Goal: Information Seeking & Learning: Learn about a topic

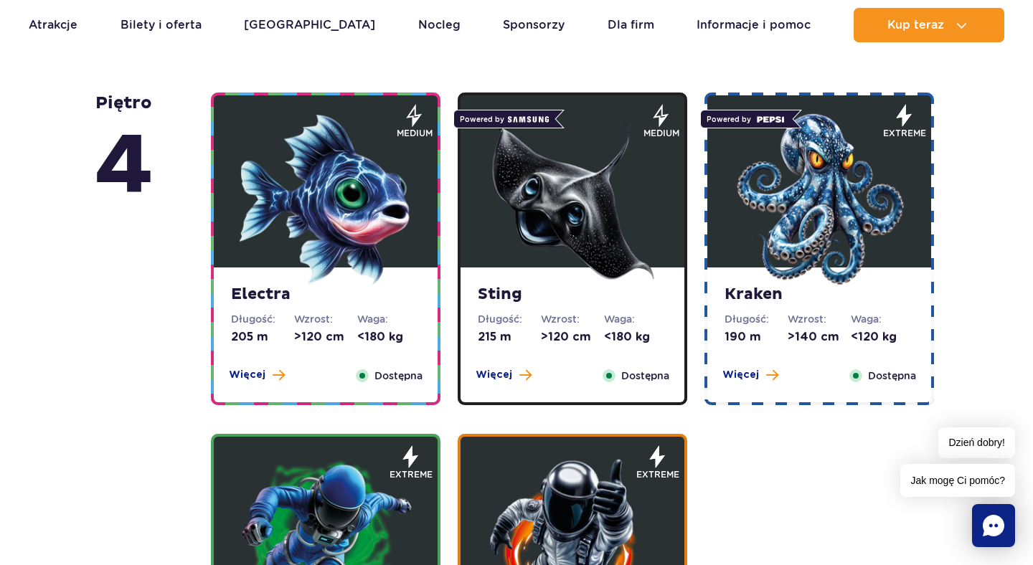
scroll to position [786, 0]
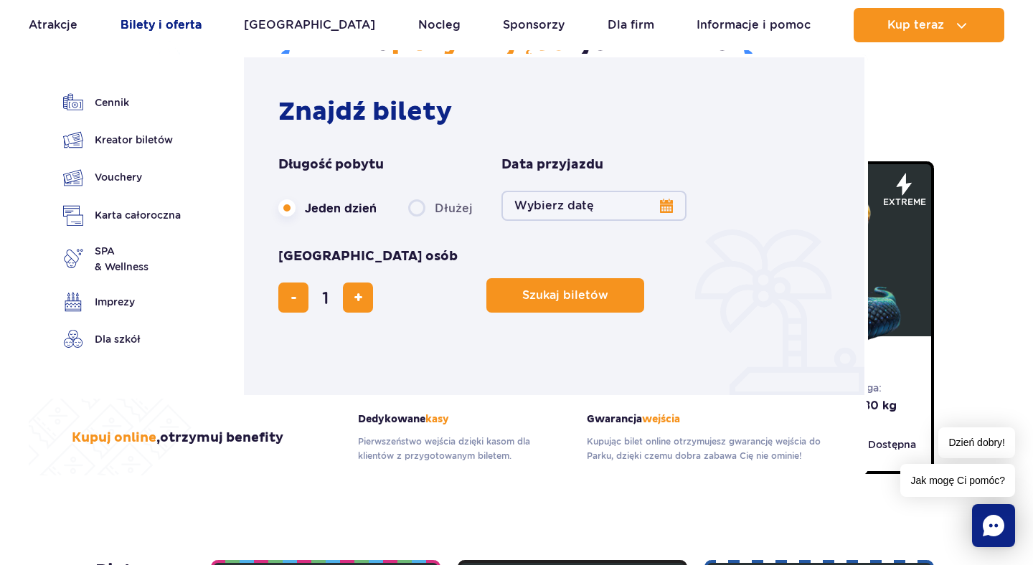
click at [167, 29] on link "Bilety i oferta" at bounding box center [161, 25] width 81 height 34
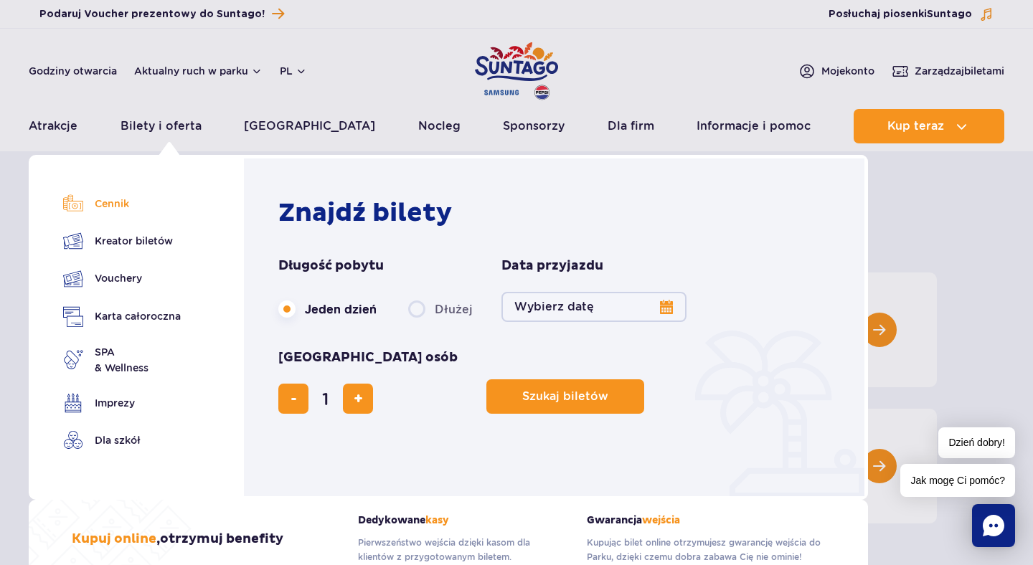
click at [107, 212] on link "Cennik" at bounding box center [122, 204] width 118 height 20
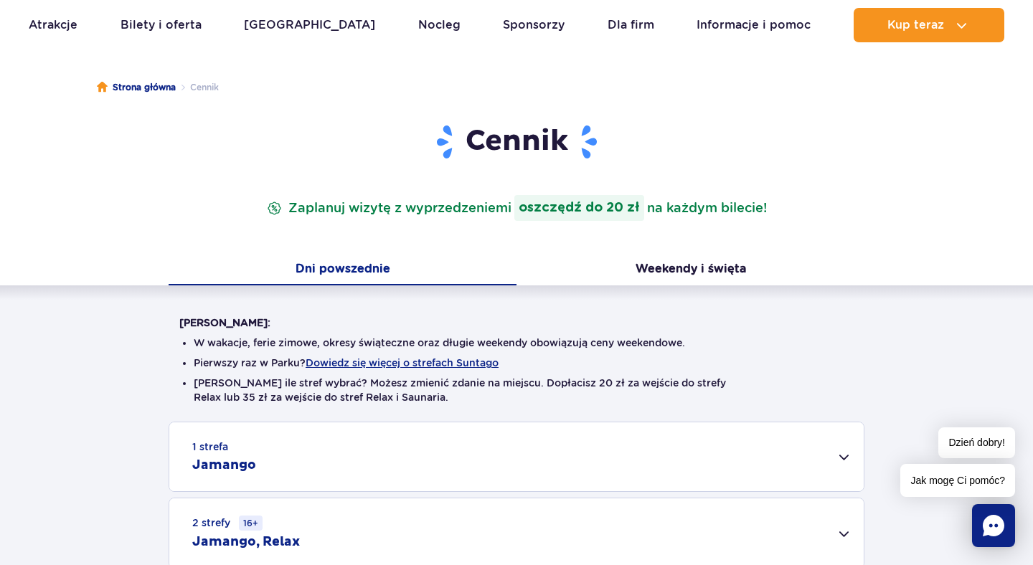
scroll to position [169, 0]
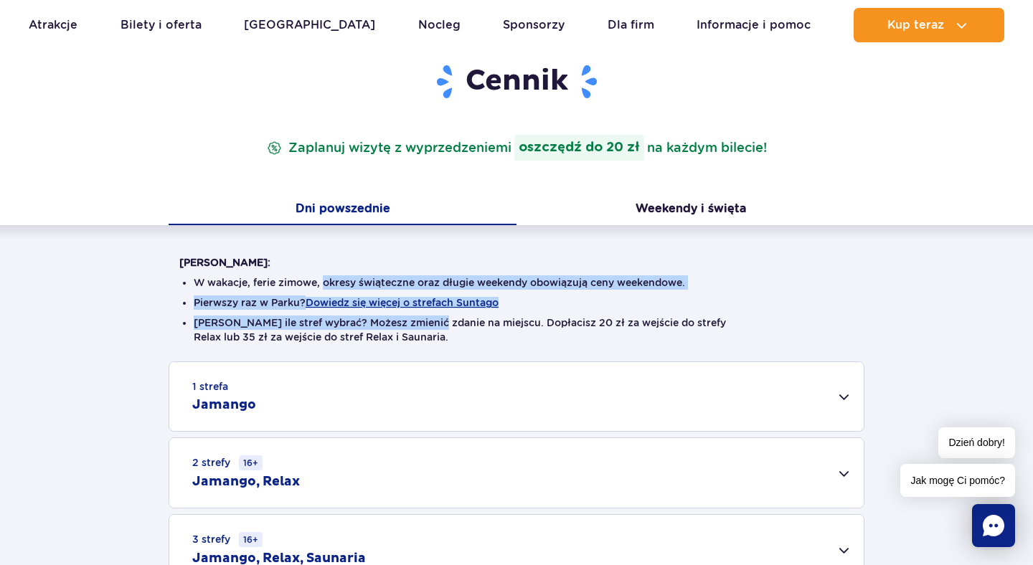
drag, startPoint x: 324, startPoint y: 276, endPoint x: 471, endPoint y: 337, distance: 159.2
click at [471, 337] on ul "W wakacje, ferie zimowe, okresy świąteczne oraz długie weekendy obowiązują ceny…" at bounding box center [516, 316] width 674 height 92
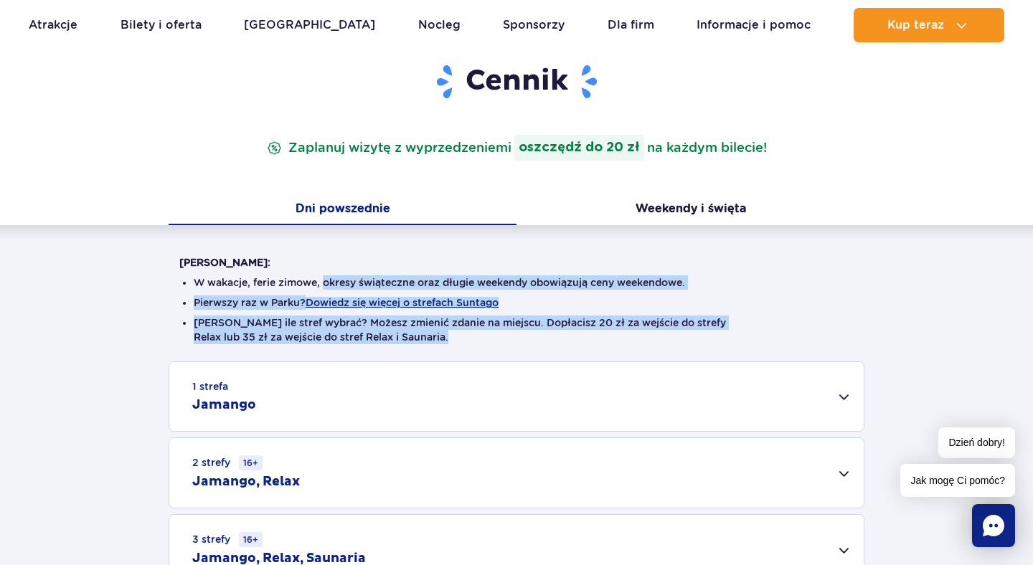
click at [471, 337] on li "Nie wiesz ile stref wybrać? Możesz zmienić zdanie na miejscu. Dopłacisz 20 zł z…" at bounding box center [517, 330] width 646 height 29
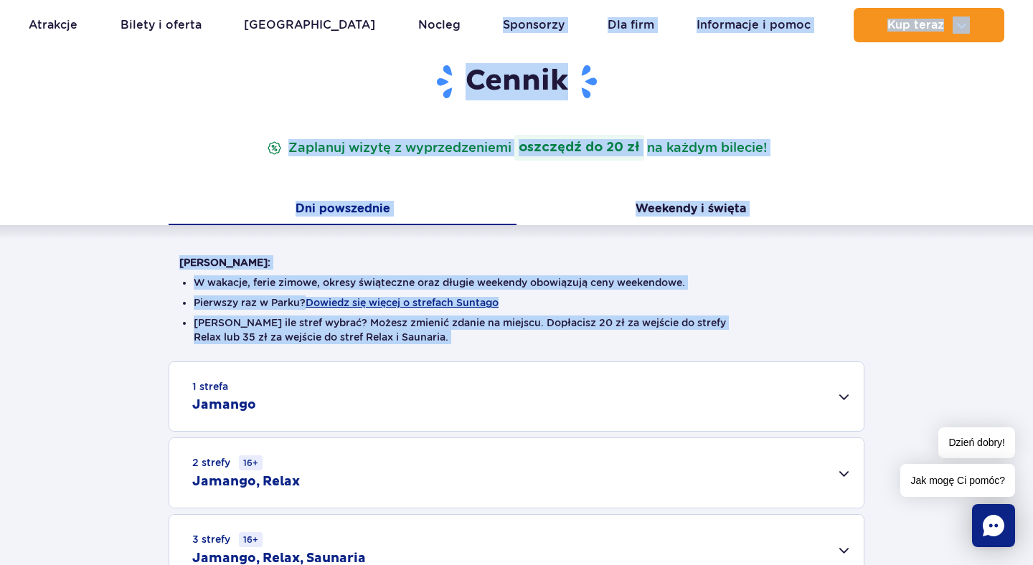
drag, startPoint x: 471, startPoint y: 337, endPoint x: 359, endPoint y: -27, distance: 380.7
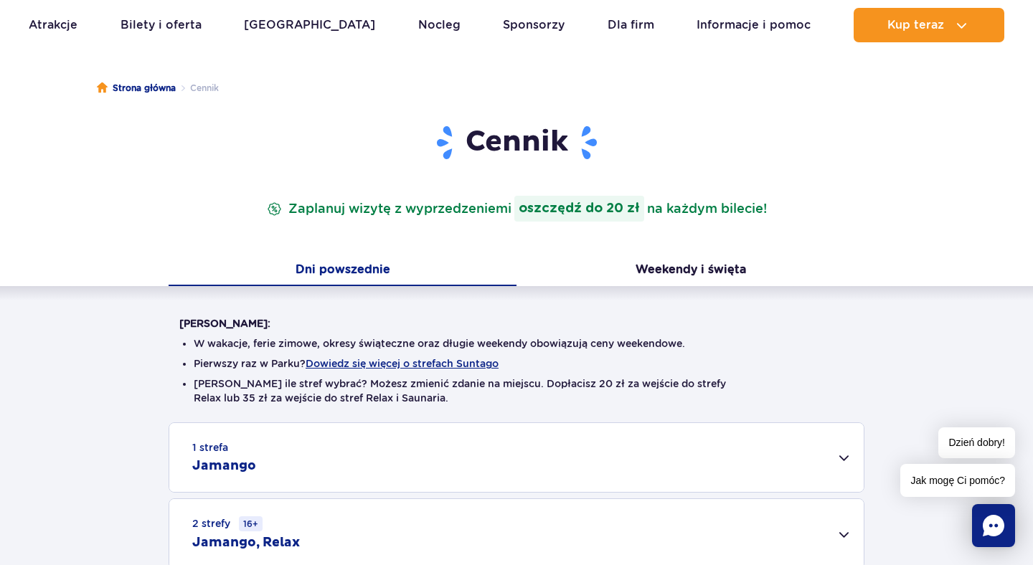
click at [275, 372] on ul "W wakacje, ferie zimowe, okresy świąteczne oraz długie weekendy obowiązują ceny…" at bounding box center [516, 377] width 674 height 92
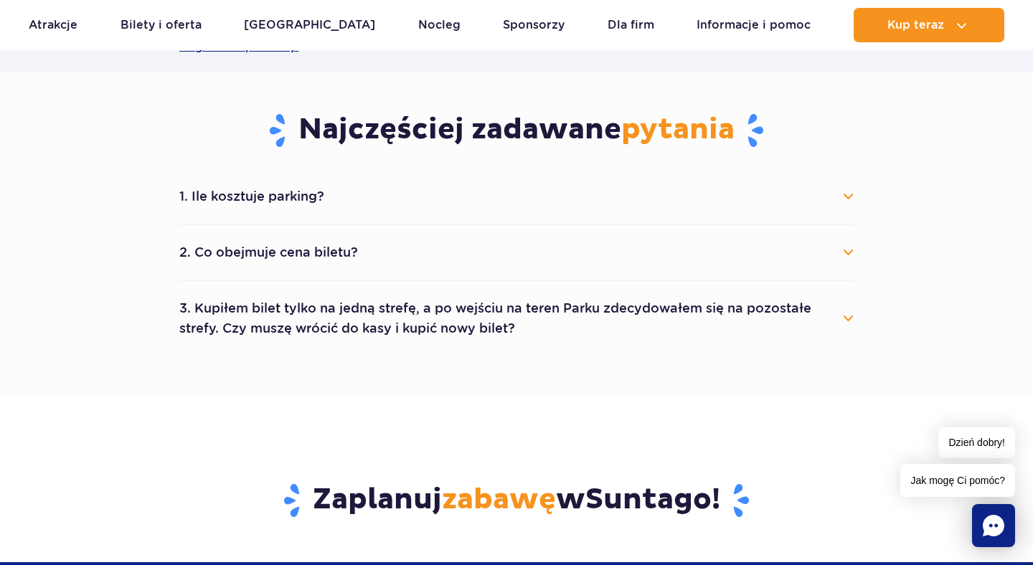
scroll to position [623, 0]
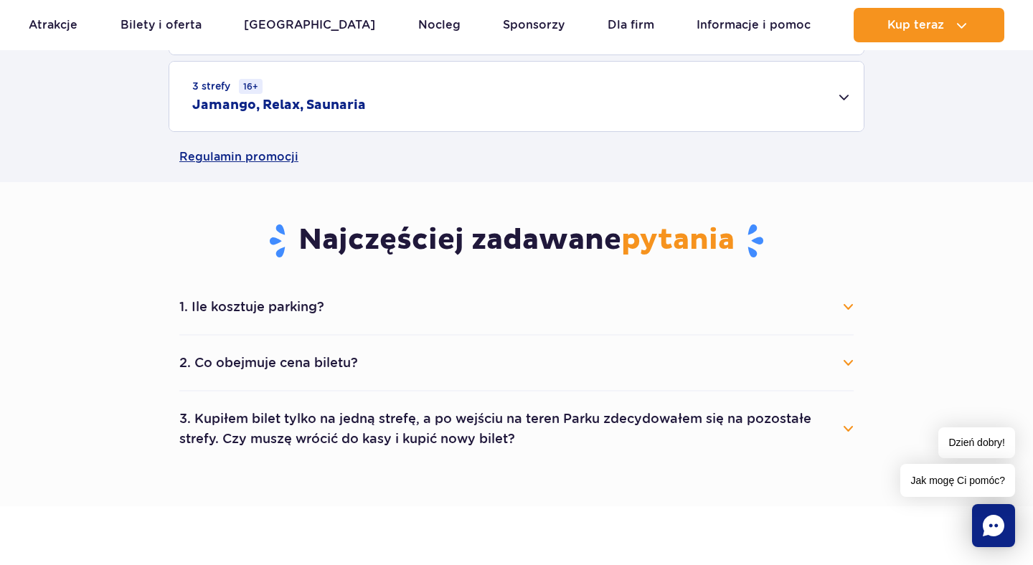
click at [274, 338] on li "2. Co obejmuje cena biletu? Cena biletu obejmuje wejście do wybranych stref par…" at bounding box center [516, 364] width 674 height 56
click at [274, 311] on button "1. Ile kosztuje parking?" at bounding box center [516, 307] width 674 height 32
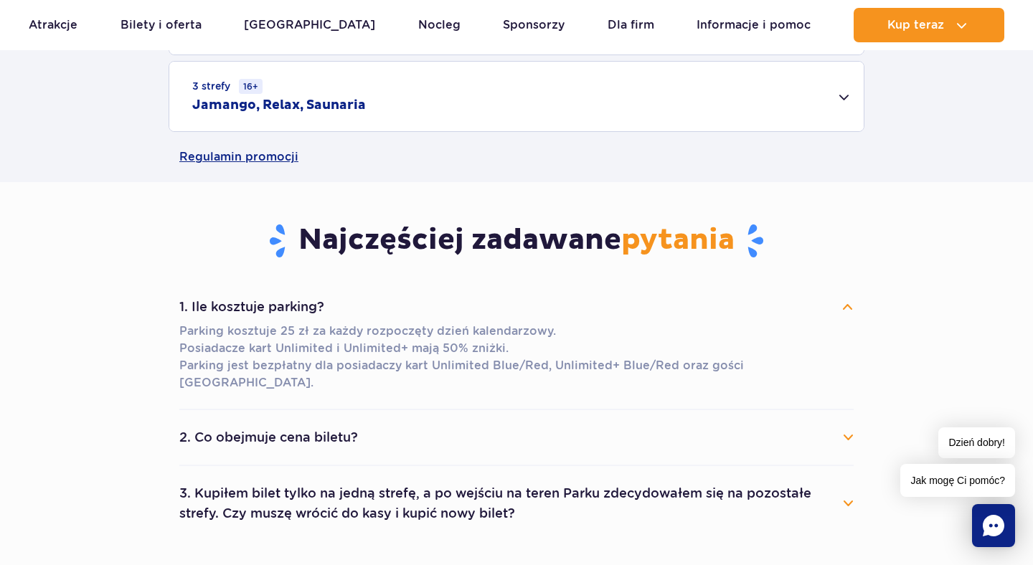
click at [273, 311] on button "1. Ile kosztuje parking?" at bounding box center [516, 307] width 674 height 32
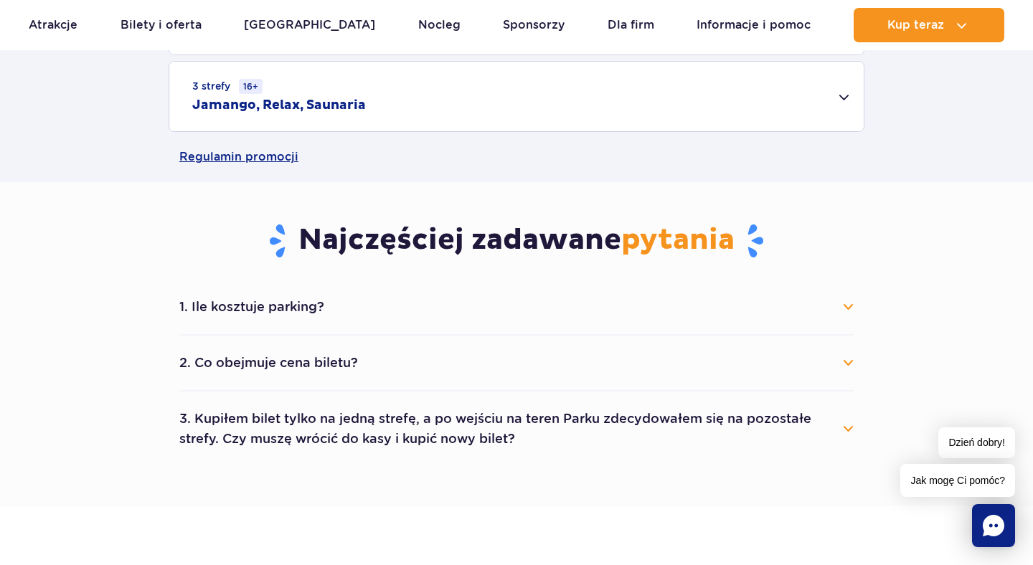
scroll to position [287, 0]
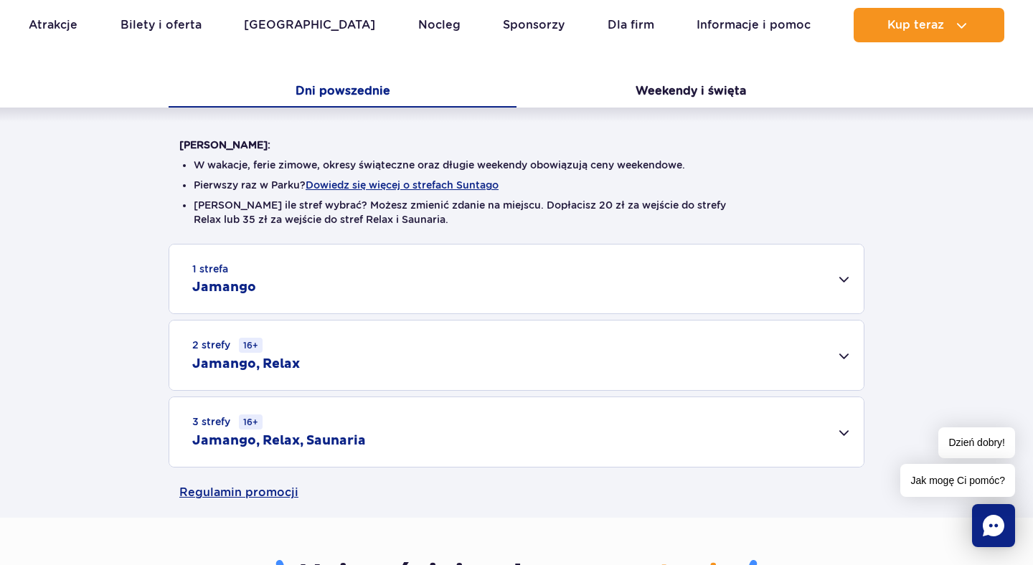
click at [284, 230] on ul "W wakacje, ferie zimowe, okresy świąteczne oraz długie weekendy obowiązują ceny…" at bounding box center [516, 198] width 674 height 92
click at [284, 258] on div "1 strefa Jamango" at bounding box center [516, 279] width 694 height 69
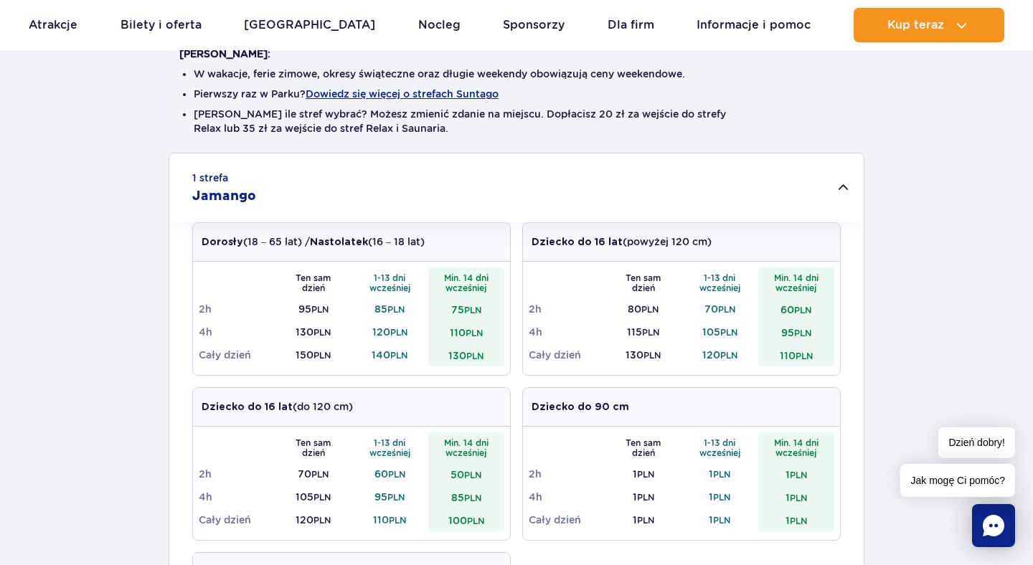
scroll to position [399, 0]
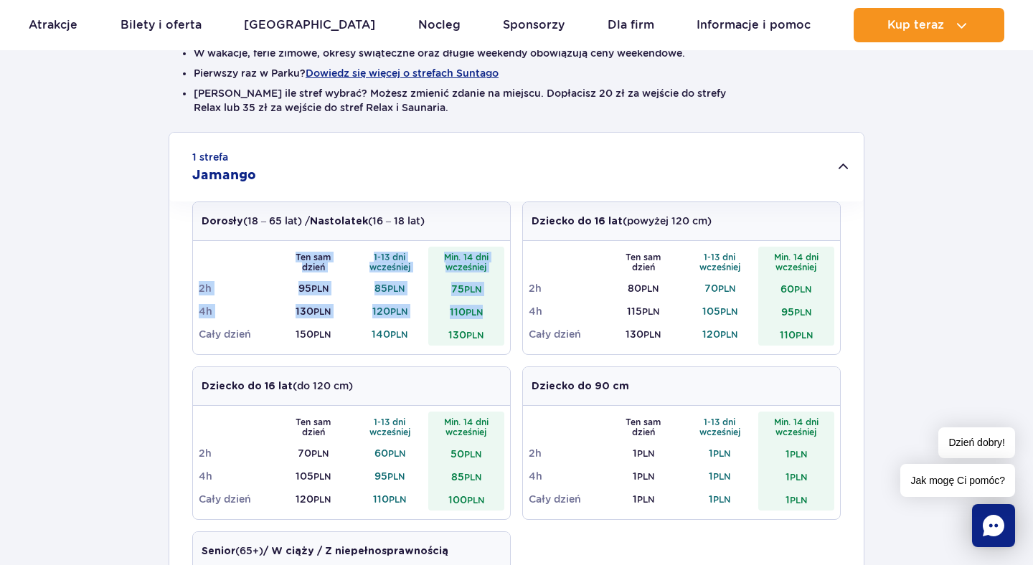
drag, startPoint x: 247, startPoint y: 248, endPoint x: 504, endPoint y: 323, distance: 267.4
click at [499, 322] on tbody "Ten sam dzień 1-13 dni wcześniej Min. 14 dni wcześniej 2h 95 PLN 85 PLN 75 PLN …" at bounding box center [352, 296] width 306 height 99
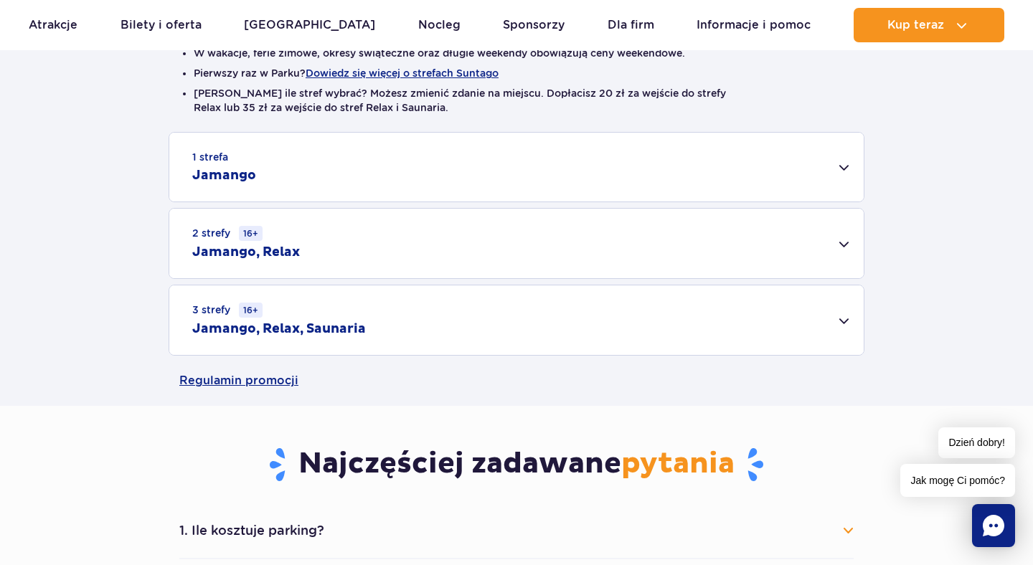
click at [367, 320] on div "1 strefa Jamango Dorosły (18 – 65 lat) / Nastolatek (16 – 18 lat) Ten sam dzień…" at bounding box center [516, 244] width 1033 height 224
click at [293, 192] on div "1 strefa Jamango" at bounding box center [516, 167] width 694 height 69
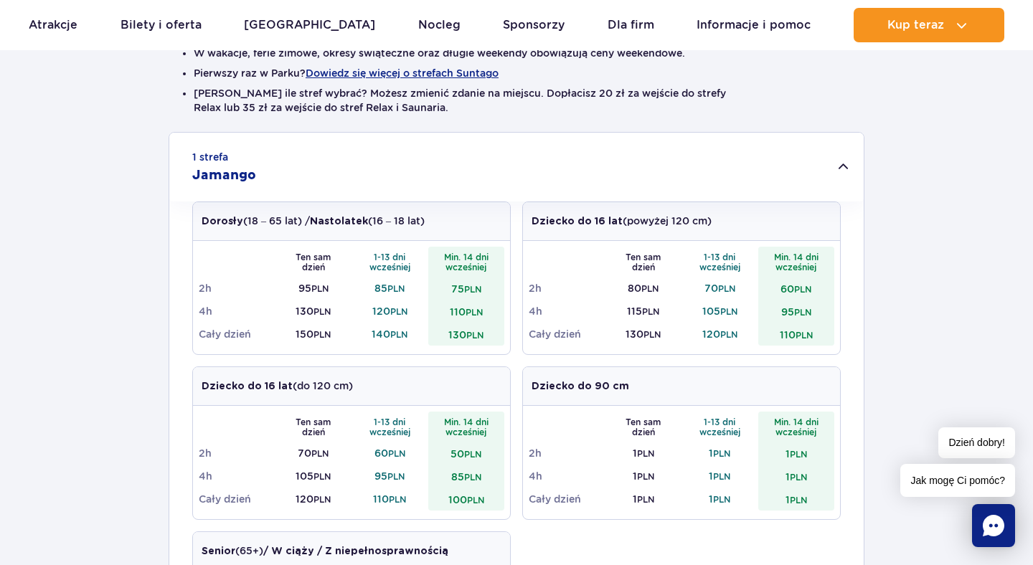
click at [100, 308] on div "1 strefa Jamango Dorosły (18 – 65 lat) / Nastolatek (16 – 18 lat) Ten sam dzień…" at bounding box center [516, 506] width 1033 height 749
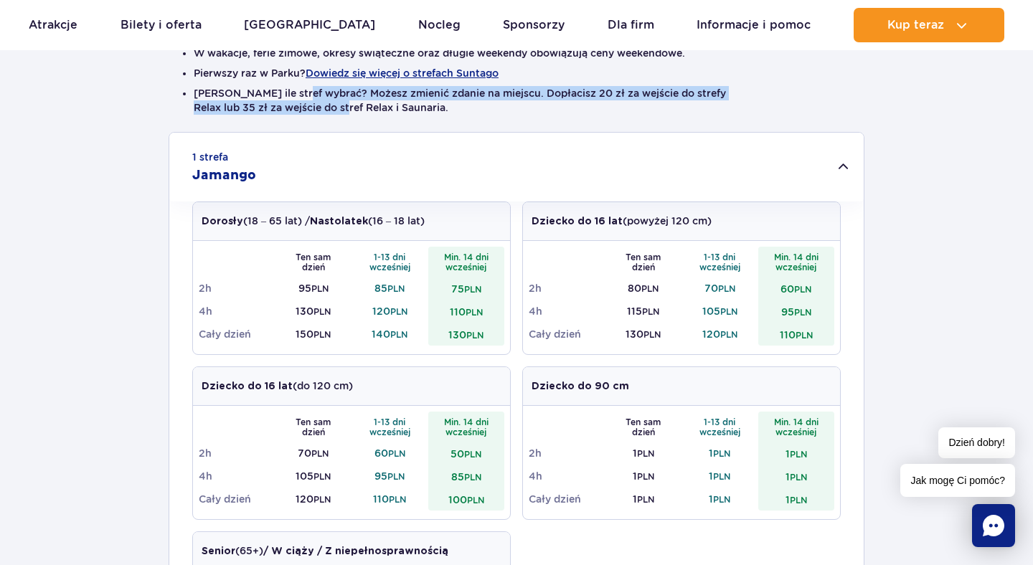
drag, startPoint x: 350, startPoint y: 112, endPoint x: 253, endPoint y: 86, distance: 100.9
click at [253, 86] on li "Nie wiesz ile stref wybrać? Możesz zmienić zdanie na miejscu. Dopłacisz 20 zł z…" at bounding box center [517, 100] width 646 height 29
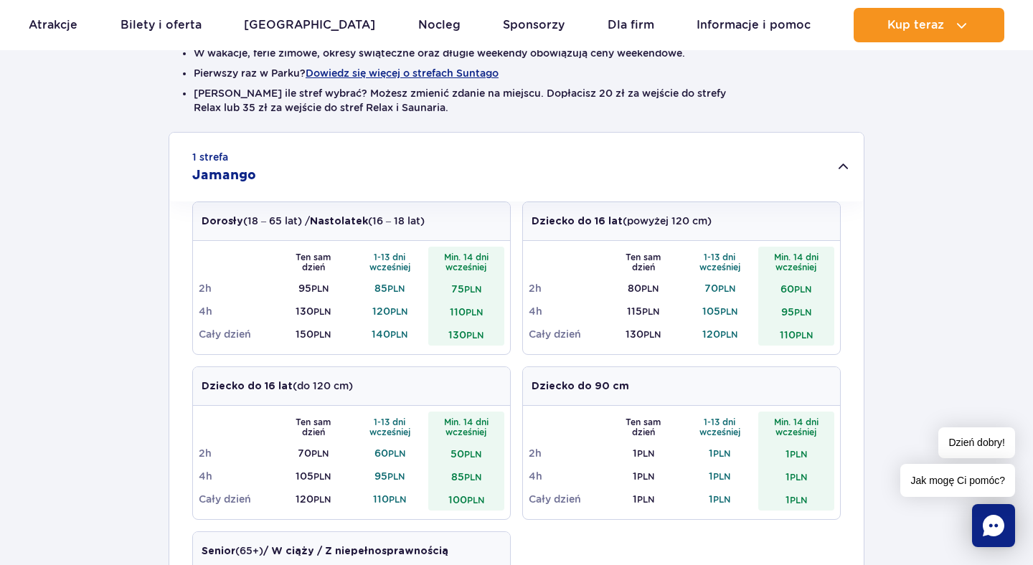
click at [247, 86] on li "Nie wiesz ile stref wybrać? Możesz zmienić zdanie na miejscu. Dopłacisz 20 zł z…" at bounding box center [517, 100] width 646 height 29
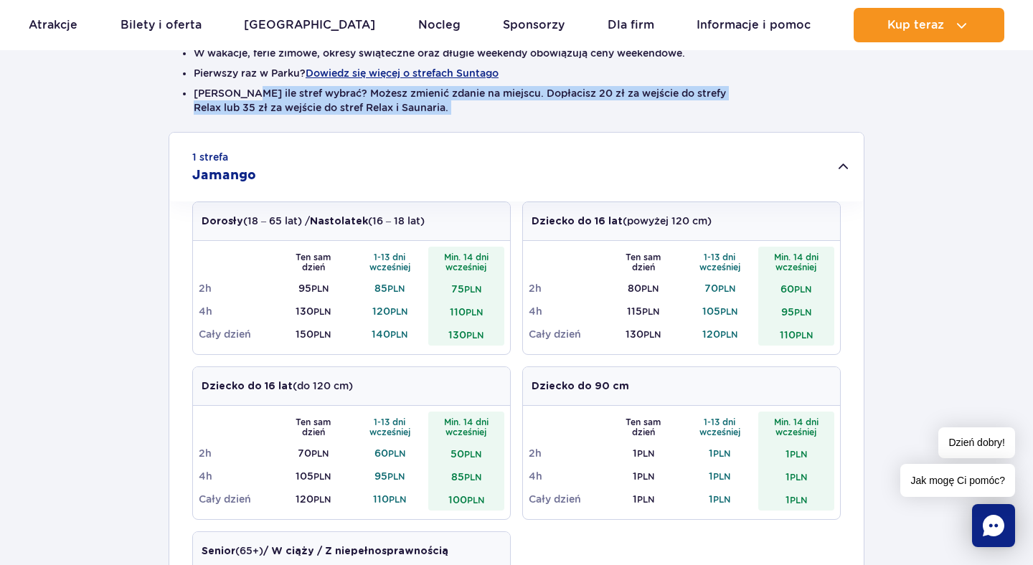
drag, startPoint x: 247, startPoint y: 86, endPoint x: 348, endPoint y: 116, distance: 104.9
click at [348, 116] on ul "W wakacje, ferie zimowe, okresy świąteczne oraz długie weekendy obowiązują ceny…" at bounding box center [516, 86] width 674 height 92
drag, startPoint x: 348, startPoint y: 118, endPoint x: 237, endPoint y: 73, distance: 119.4
click at [238, 73] on ul "W wakacje, ferie zimowe, okresy świąteczne oraz długie weekendy obowiązują ceny…" at bounding box center [516, 86] width 674 height 92
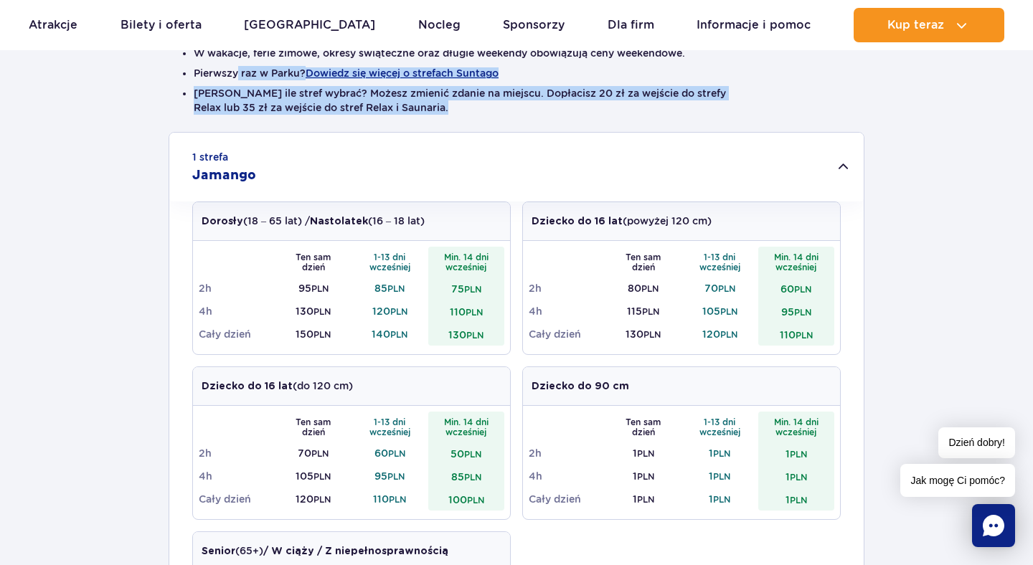
click at [237, 73] on li "Pierwszy raz w Parku? Dowiedz się więcej o strefach Suntago" at bounding box center [517, 73] width 646 height 14
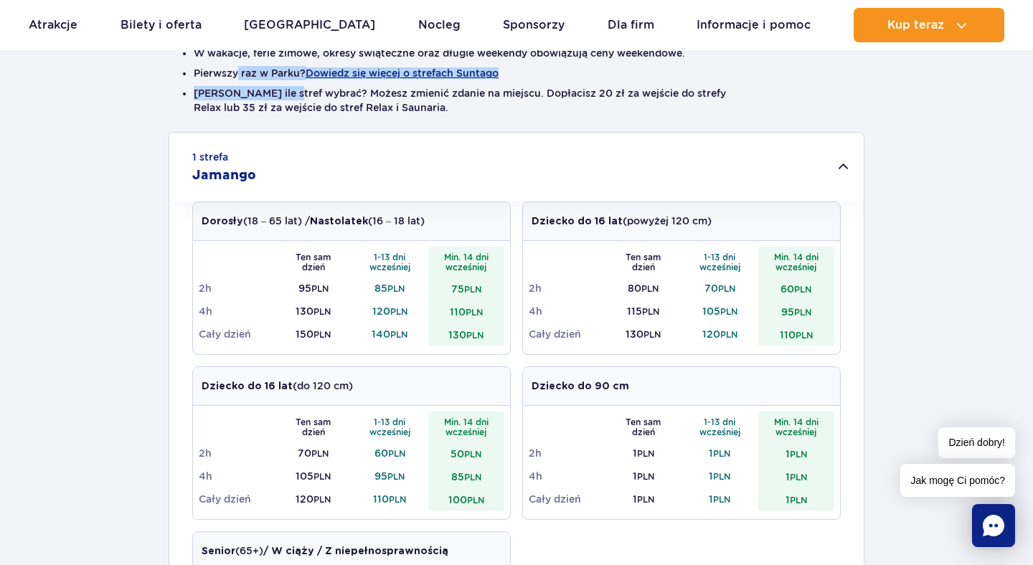
drag, startPoint x: 237, startPoint y: 73, endPoint x: 268, endPoint y: 102, distance: 42.1
click at [268, 102] on ul "W wakacje, ferie zimowe, okresy świąteczne oraz długie weekendy obowiązują ceny…" at bounding box center [516, 86] width 674 height 92
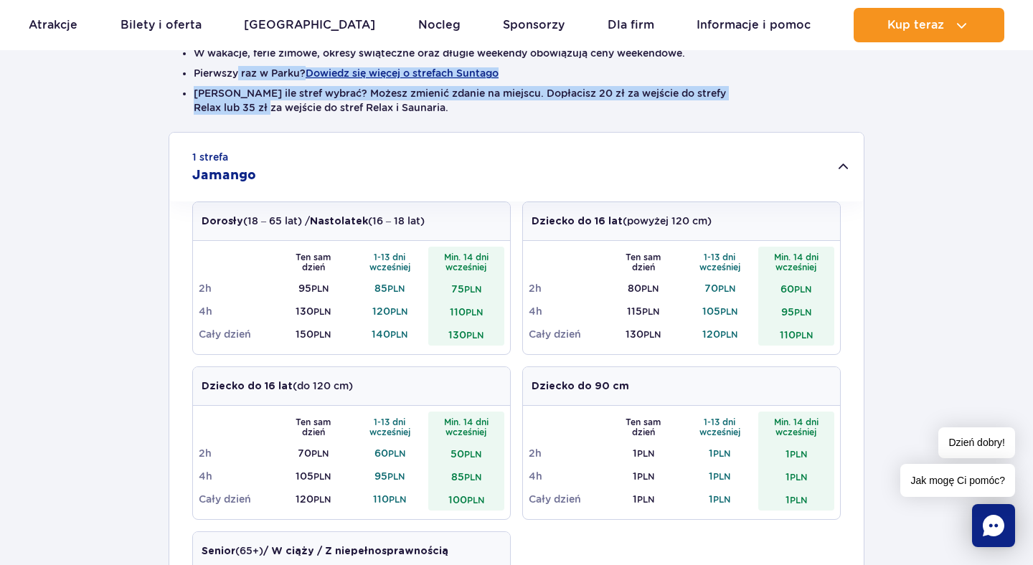
click at [268, 102] on li "Nie wiesz ile stref wybrać? Możesz zmienić zdanie na miejscu. Dopłacisz 20 zł z…" at bounding box center [517, 100] width 646 height 29
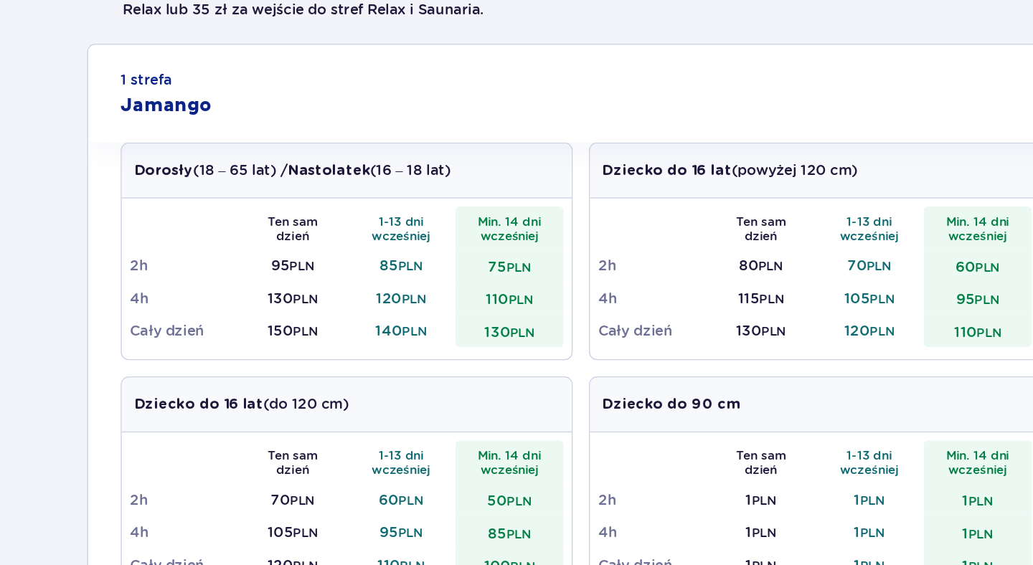
drag, startPoint x: 486, startPoint y: 334, endPoint x: 453, endPoint y: 334, distance: 33.7
click at [462, 334] on td "130 PLN" at bounding box center [466, 334] width 77 height 23
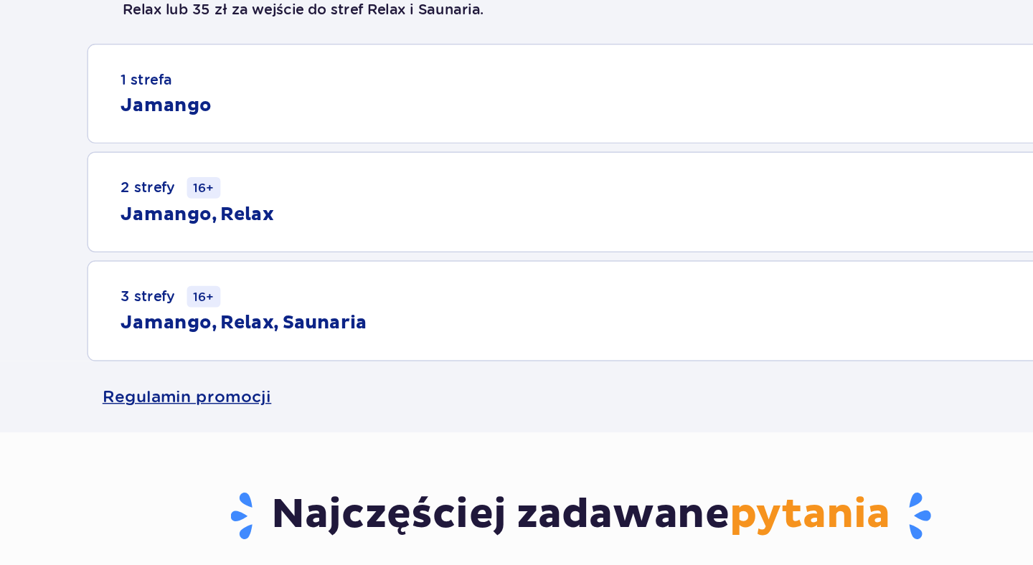
click at [381, 179] on div "1 strefa Jamango" at bounding box center [516, 167] width 694 height 69
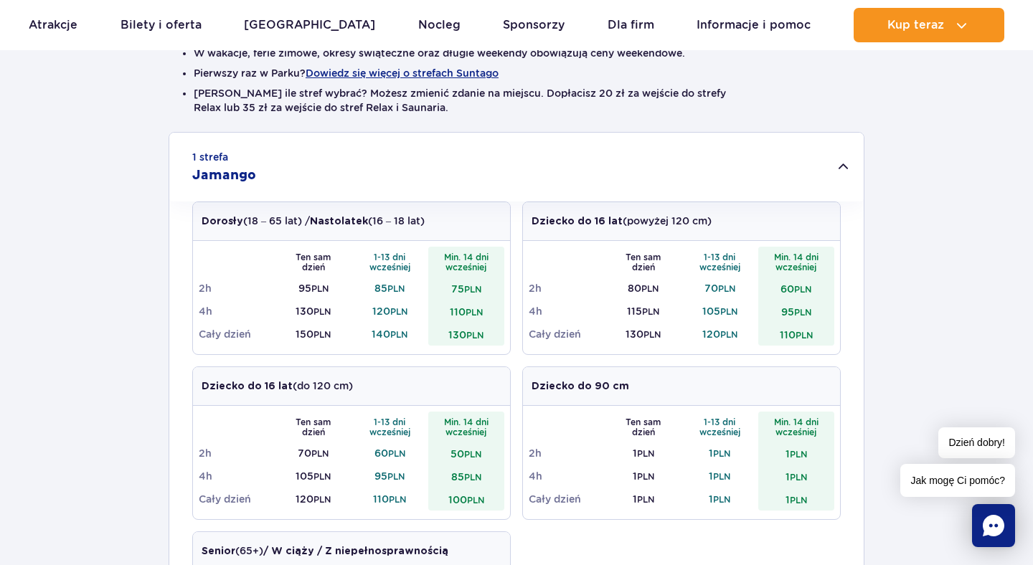
scroll to position [235, 0]
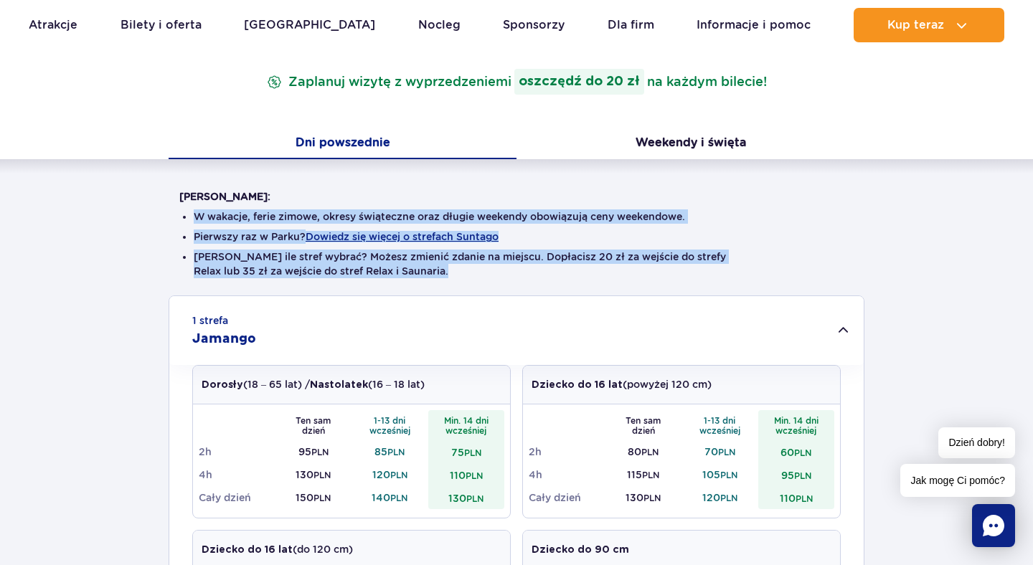
drag, startPoint x: 427, startPoint y: 284, endPoint x: 174, endPoint y: 204, distance: 265.7
click at [174, 204] on div "Warto wiedzieć: W wakacje, ferie zimowe, okresy świąteczne oraz długie weekendy…" at bounding box center [517, 242] width 696 height 106
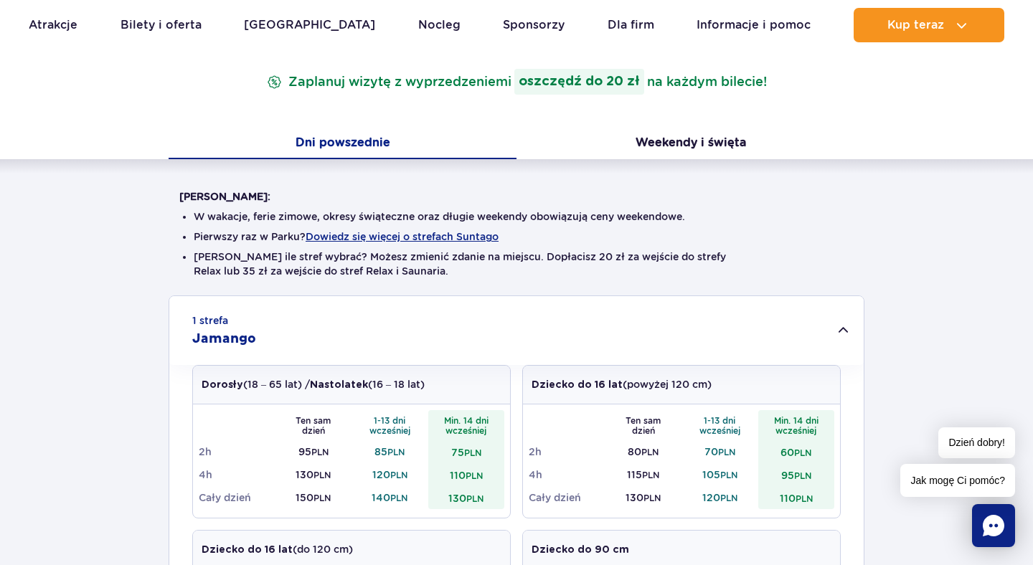
click at [181, 189] on div "Warto wiedzieć: W wakacje, ferie zimowe, okresy świąteczne oraz długie weekendy…" at bounding box center [516, 242] width 674 height 106
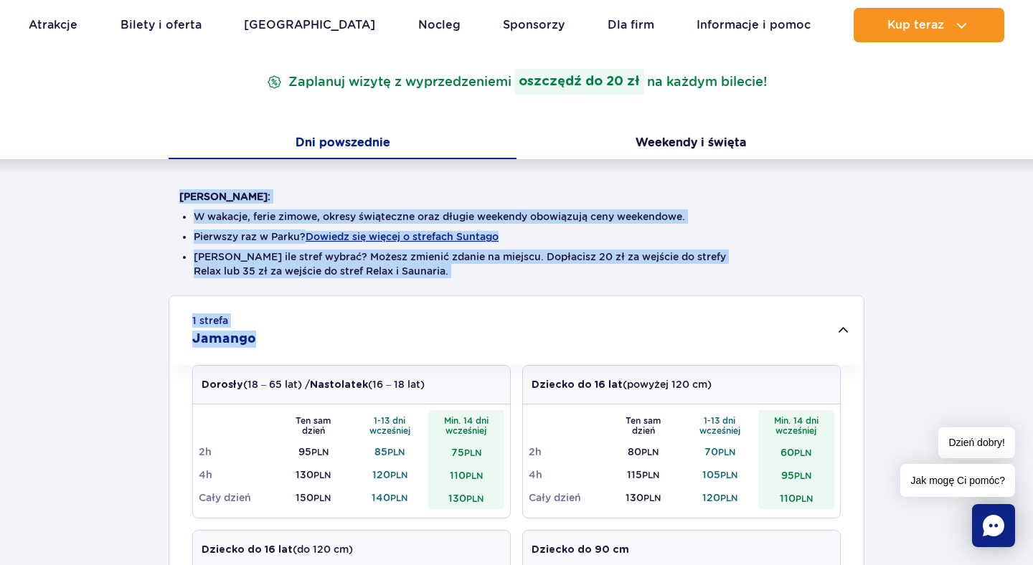
drag, startPoint x: 181, startPoint y: 189, endPoint x: 584, endPoint y: 305, distance: 419.4
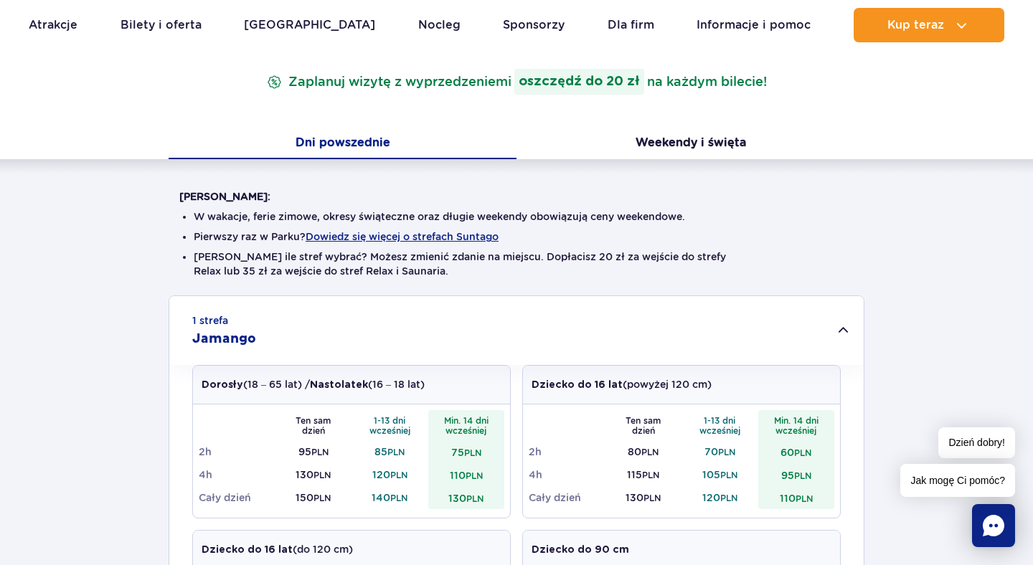
click at [529, 274] on li "Nie wiesz ile stref wybrać? Możesz zmienić zdanie na miejscu. Dopłacisz 20 zł z…" at bounding box center [517, 264] width 646 height 29
drag, startPoint x: 529, startPoint y: 274, endPoint x: 180, endPoint y: 154, distance: 368.9
click at [199, 202] on strong "Warto wiedzieć:" at bounding box center [224, 196] width 91 height 11
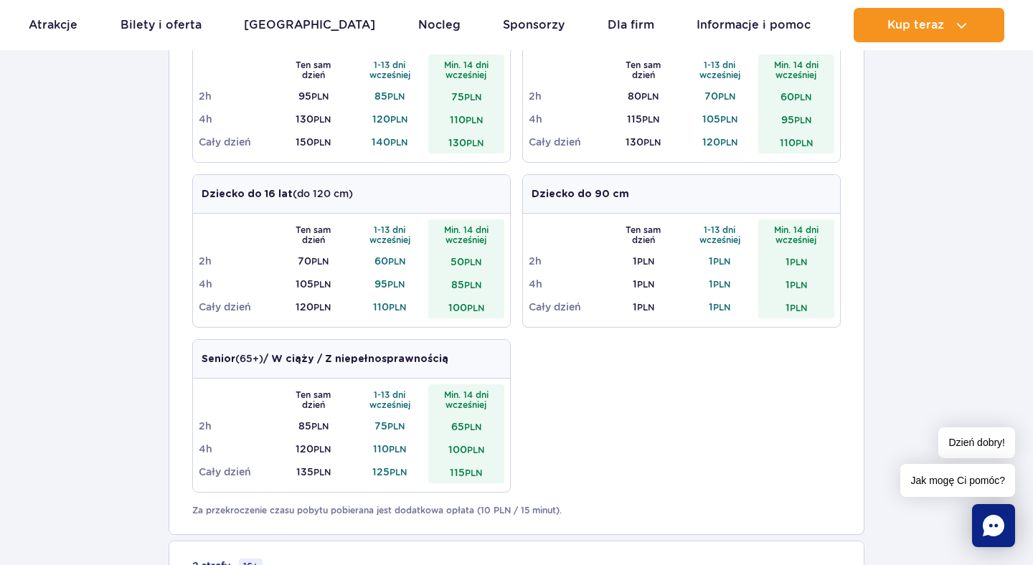
scroll to position [912, 0]
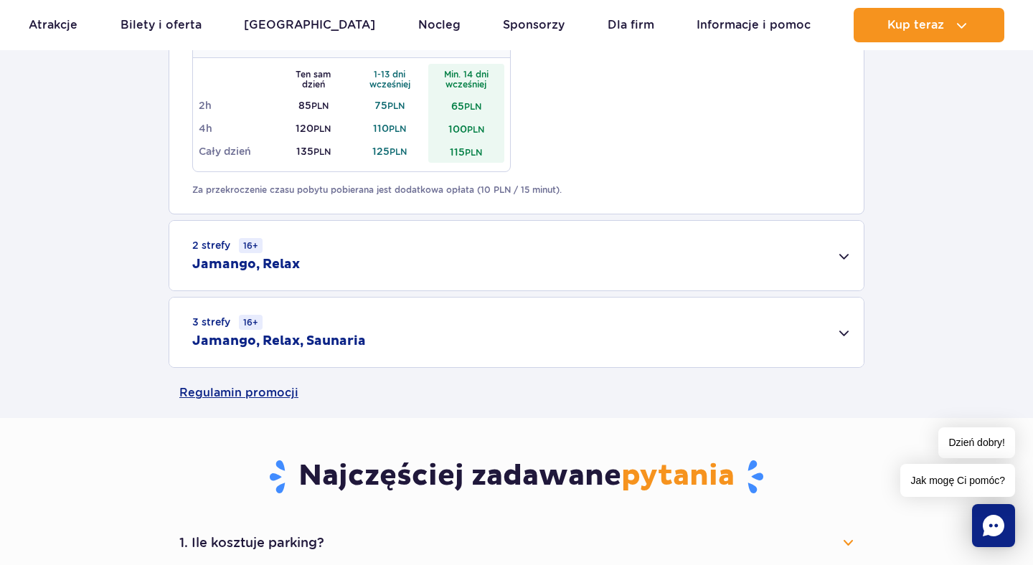
click at [376, 353] on div "3 strefy 16+ Jamango, Relax, Saunaria" at bounding box center [516, 333] width 694 height 70
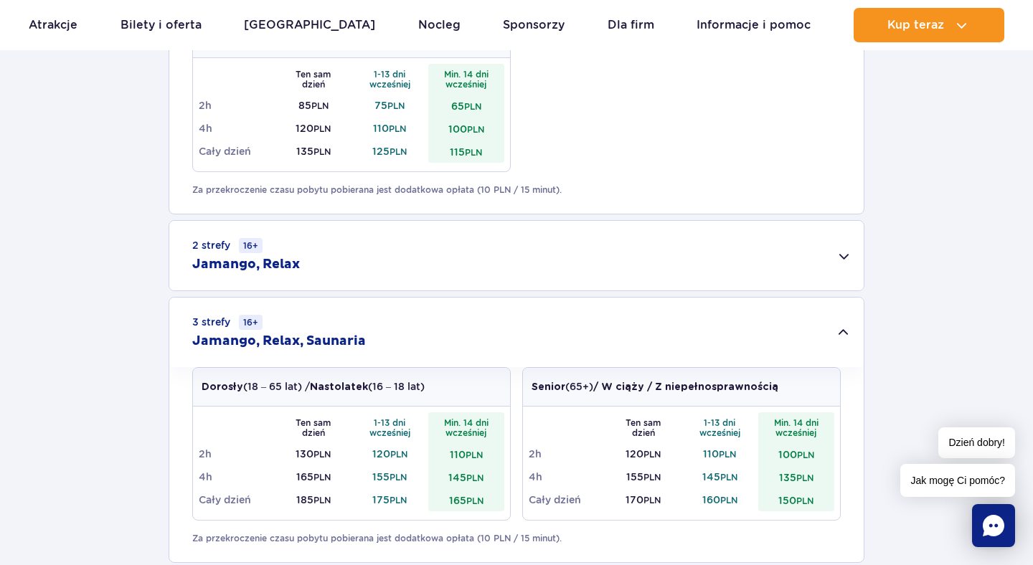
scroll to position [976, 0]
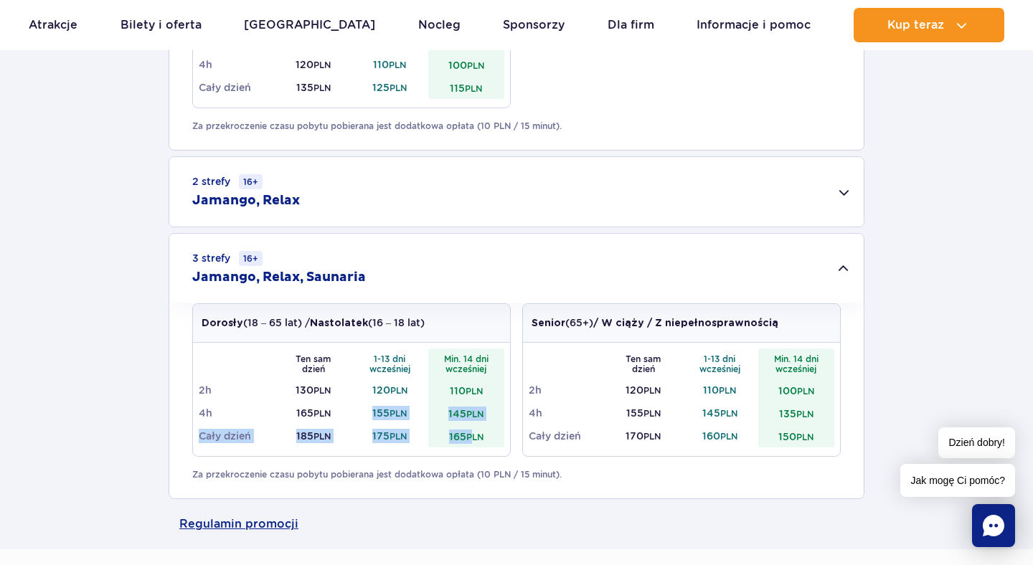
drag, startPoint x: 473, startPoint y: 443, endPoint x: 401, endPoint y: 399, distance: 85.0
click at [402, 400] on tbody "Ten sam dzień 1-13 dni wcześniej Min. 14 dni wcześniej 2h 130 PLN 120 PLN 110 P…" at bounding box center [352, 398] width 306 height 99
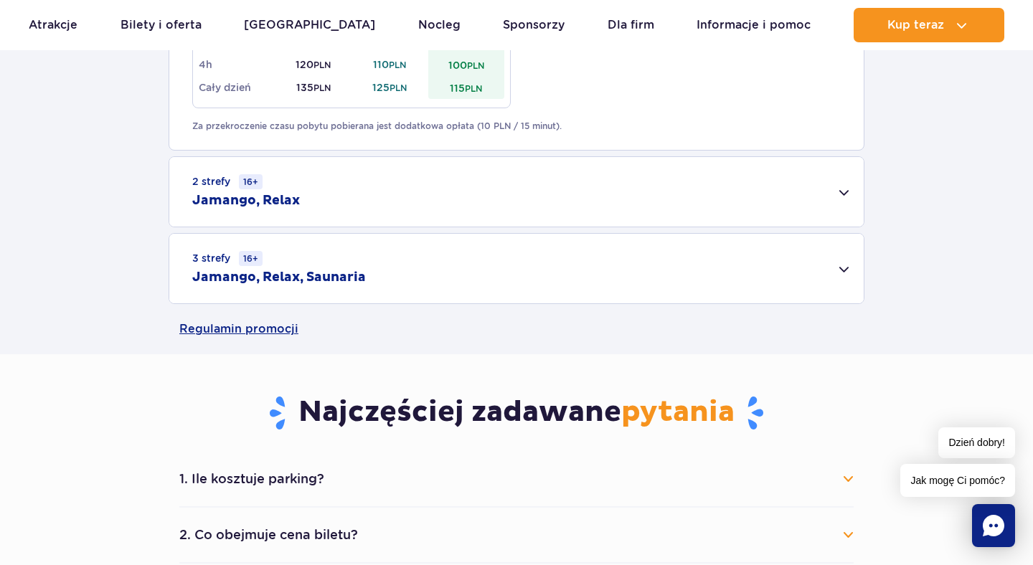
click at [387, 289] on div "3 strefy 16+ Jamango, Relax, Saunaria" at bounding box center [516, 269] width 694 height 70
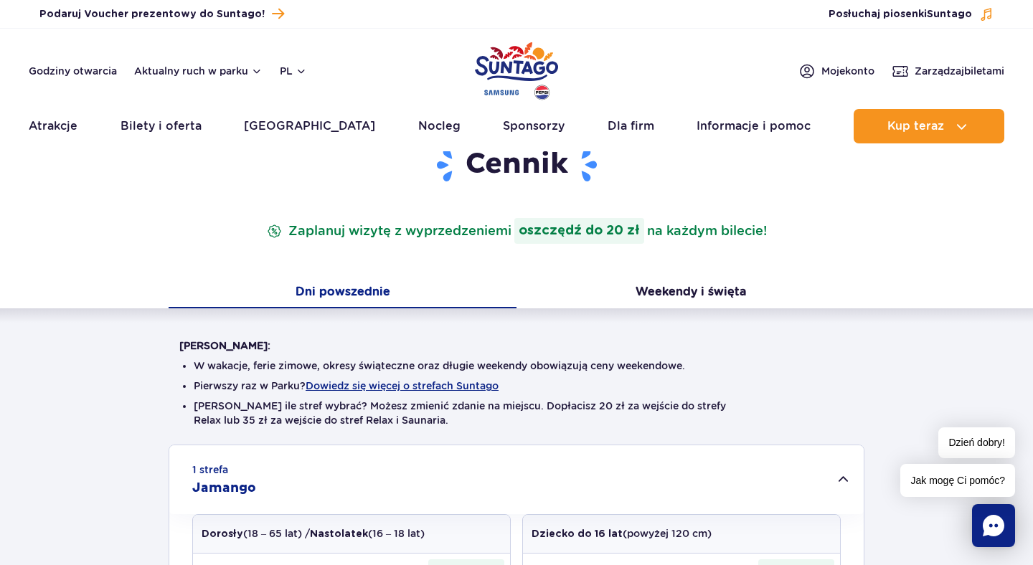
scroll to position [0, 0]
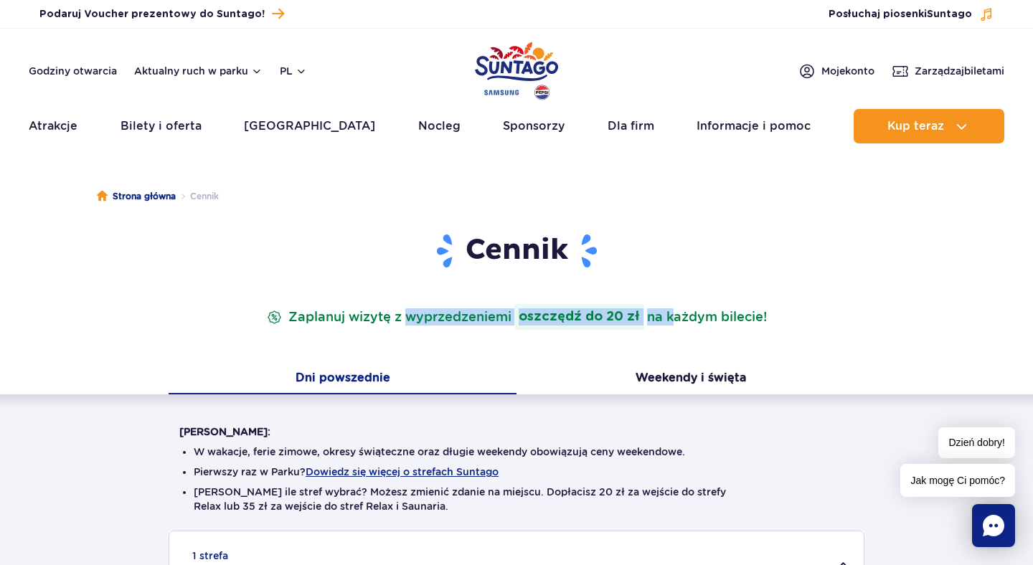
drag, startPoint x: 668, startPoint y: 311, endPoint x: 392, endPoint y: 311, distance: 276.2
click at [392, 311] on p "Zaplanuj wizytę z wyprzedzeniem i oszczędź do 20 zł na każdym bilecie!" at bounding box center [517, 317] width 506 height 26
click at [418, 128] on link "Nocleg" at bounding box center [439, 126] width 42 height 34
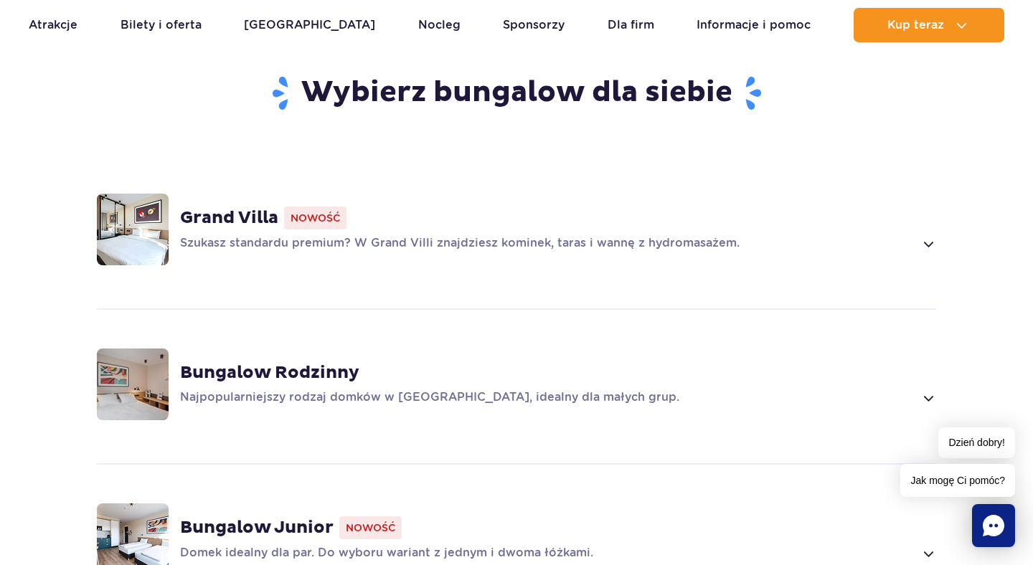
click at [438, 267] on div "Grand Villa Nowość Szukasz standardu premium? W Grand Villi znajdziesz kominek,…" at bounding box center [517, 230] width 920 height 152
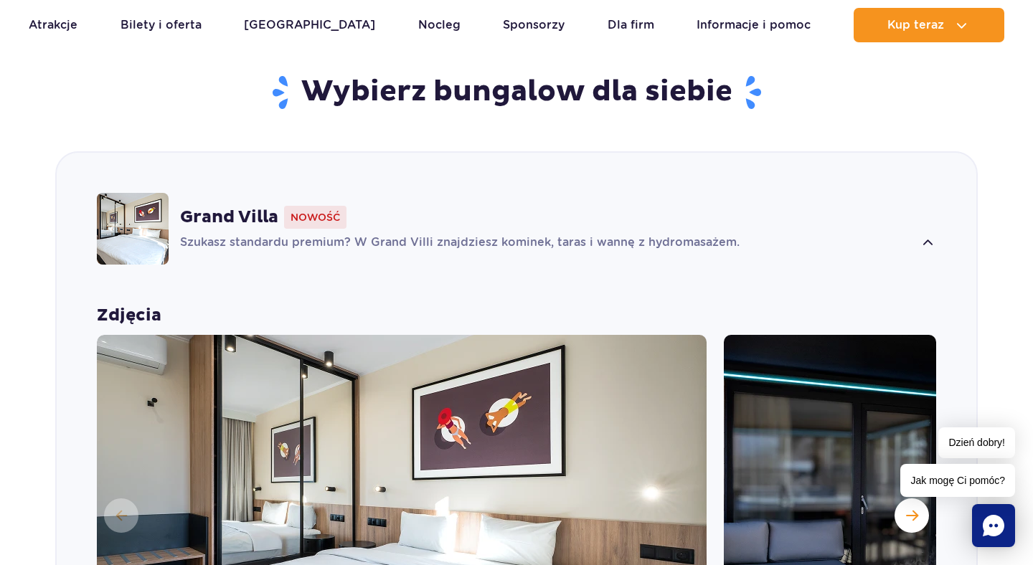
scroll to position [1005, 0]
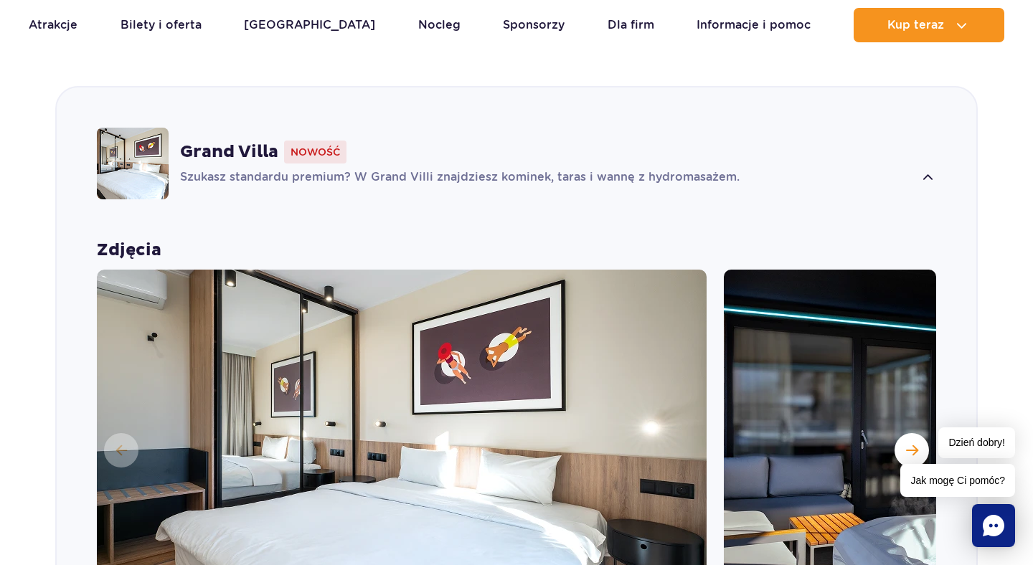
click at [451, 141] on div "Grand Villa Nowość" at bounding box center [558, 152] width 756 height 23
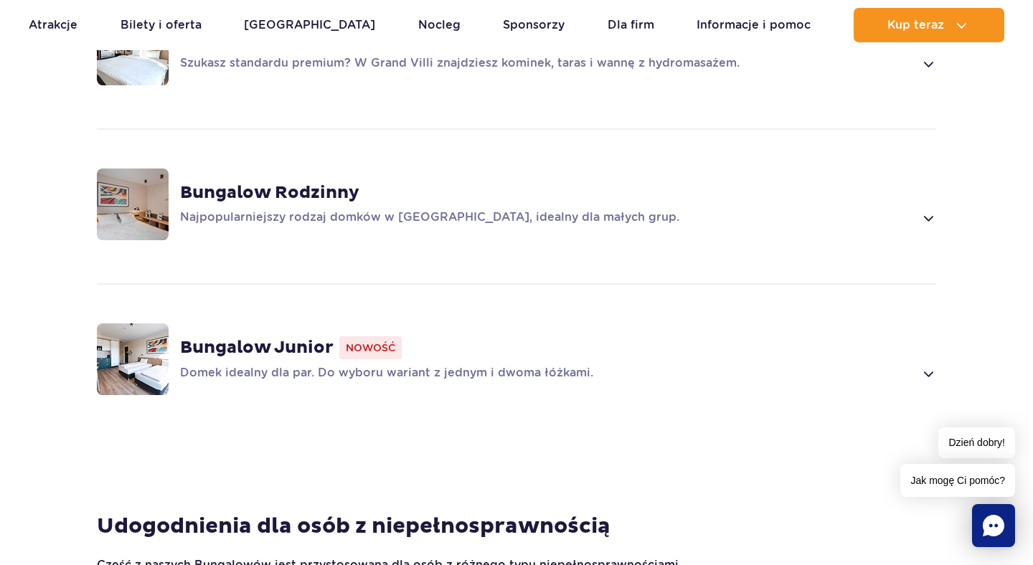
scroll to position [1248, 0]
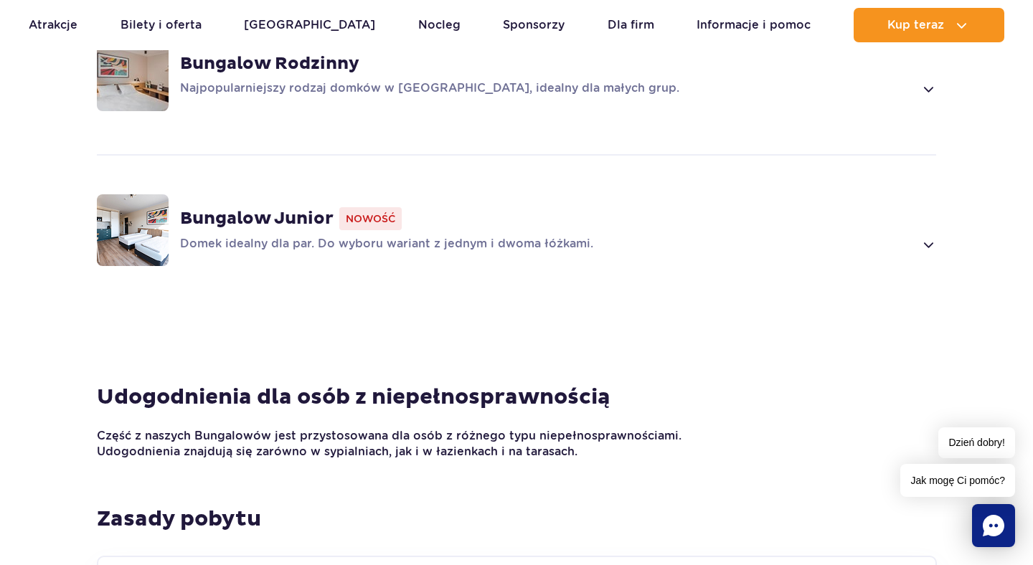
drag, startPoint x: 397, startPoint y: 354, endPoint x: 421, endPoint y: 461, distance: 109.5
click at [421, 461] on div "Wybierz bungalow dla siebie Grand Villa Nowość Szukasz standardu premium? W Gra…" at bounding box center [516, 360] width 1033 height 1280
click at [421, 461] on section "Udogodnienia dla osób z niepełnosprawnością Część z naszych Bungalowów jest prz…" at bounding box center [516, 445] width 1033 height 122
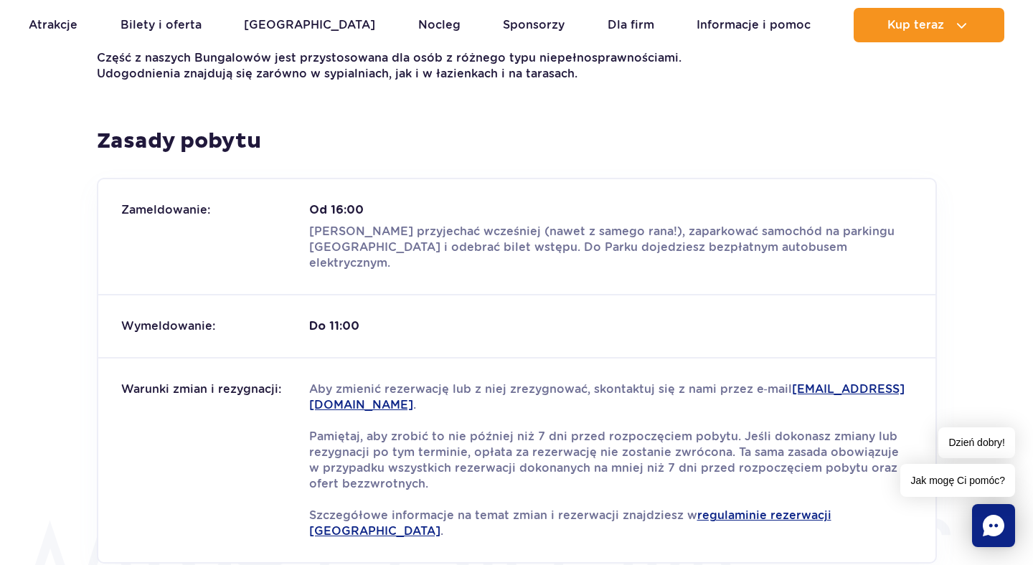
scroll to position [1539, 0]
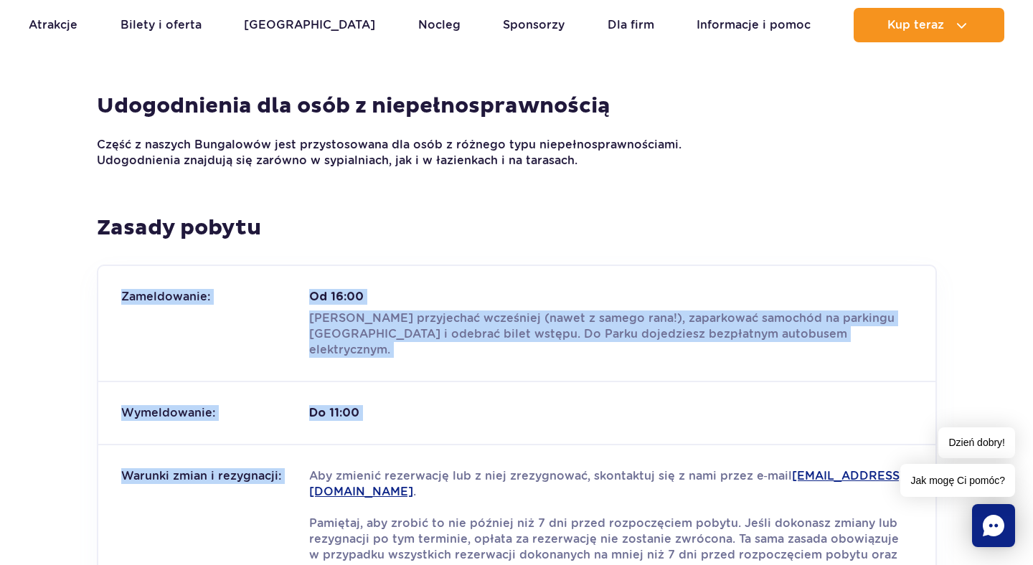
drag, startPoint x: 416, startPoint y: 427, endPoint x: 413, endPoint y: 195, distance: 231.7
click at [413, 214] on div "Zasady pobytu Zameldowanie: Od 16:00 Możesz przyjechać wcześniej (nawet z sameg…" at bounding box center [517, 432] width 862 height 436
click at [413, 214] on h4 "Zasady pobytu" at bounding box center [517, 227] width 840 height 27
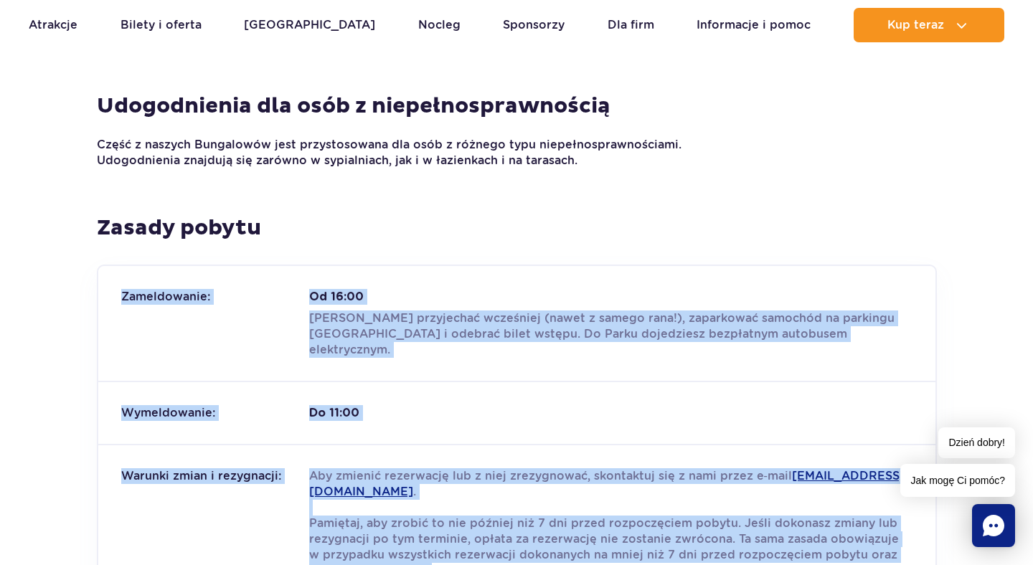
drag, startPoint x: 413, startPoint y: 195, endPoint x: 537, endPoint y: 551, distance: 376.8
click at [537, 551] on div "Zasady pobytu Zameldowanie: Od 16:00 Możesz przyjechać wcześniej (nawet z sameg…" at bounding box center [517, 432] width 862 height 436
click at [493, 504] on p "Aby zmienić rezerwację lub z niej zrezygnować, skontaktuj się z nami przez e‑ma…" at bounding box center [610, 547] width 603 height 158
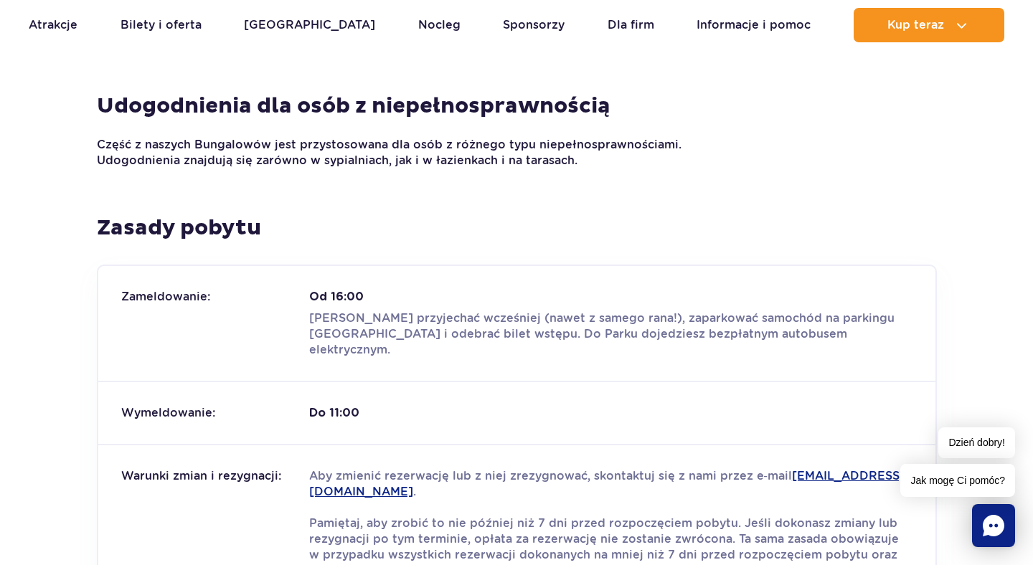
scroll to position [1821, 0]
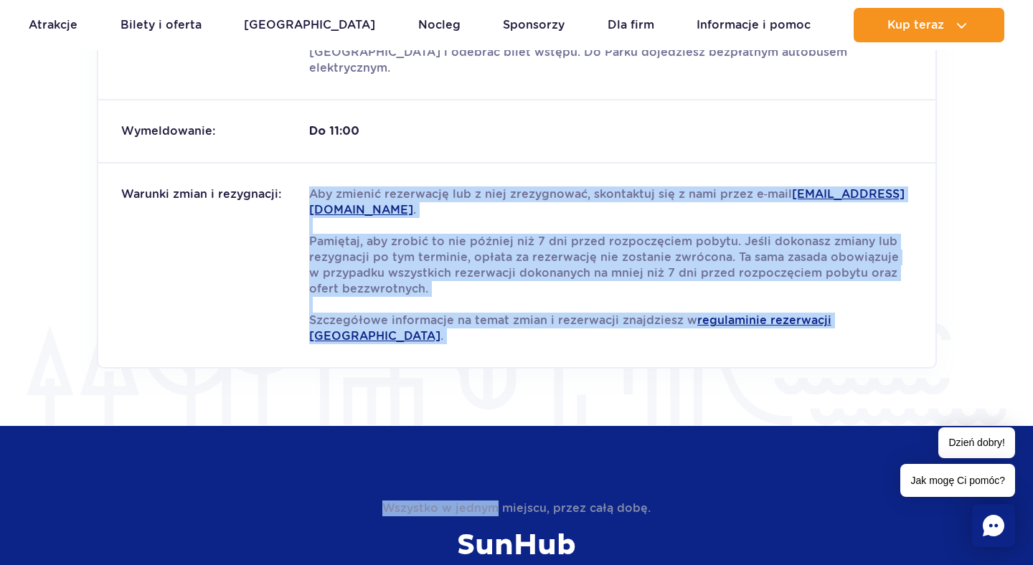
drag, startPoint x: 498, startPoint y: 456, endPoint x: 434, endPoint y: 132, distance: 330.5
click at [419, 275] on p "Aby zmienić rezerwację lub z niej zrezygnować, skontaktuj się z nami przez e‑ma…" at bounding box center [610, 266] width 603 height 158
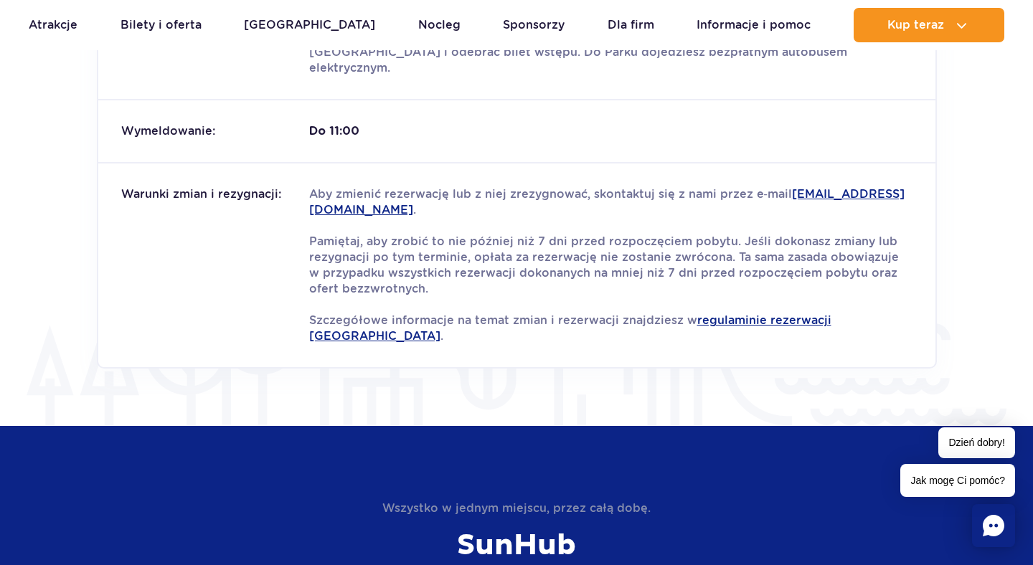
scroll to position [1619, 0]
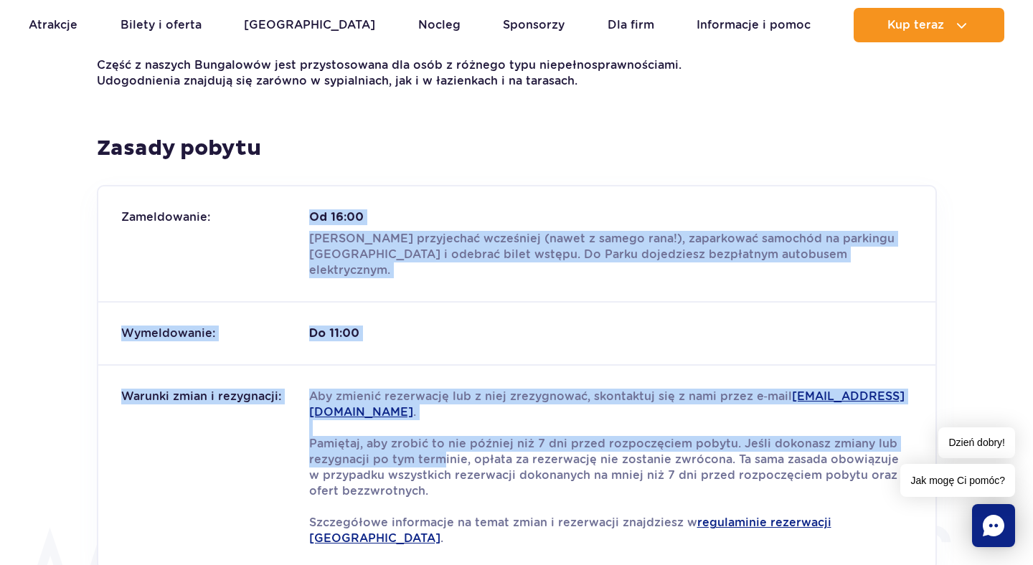
drag, startPoint x: 383, startPoint y: 171, endPoint x: 471, endPoint y: 519, distance: 359.6
click at [466, 503] on div "Zameldowanie: Od 16:00 Możesz przyjechać wcześniej (nawet z samego rana!), zapa…" at bounding box center [517, 378] width 840 height 386
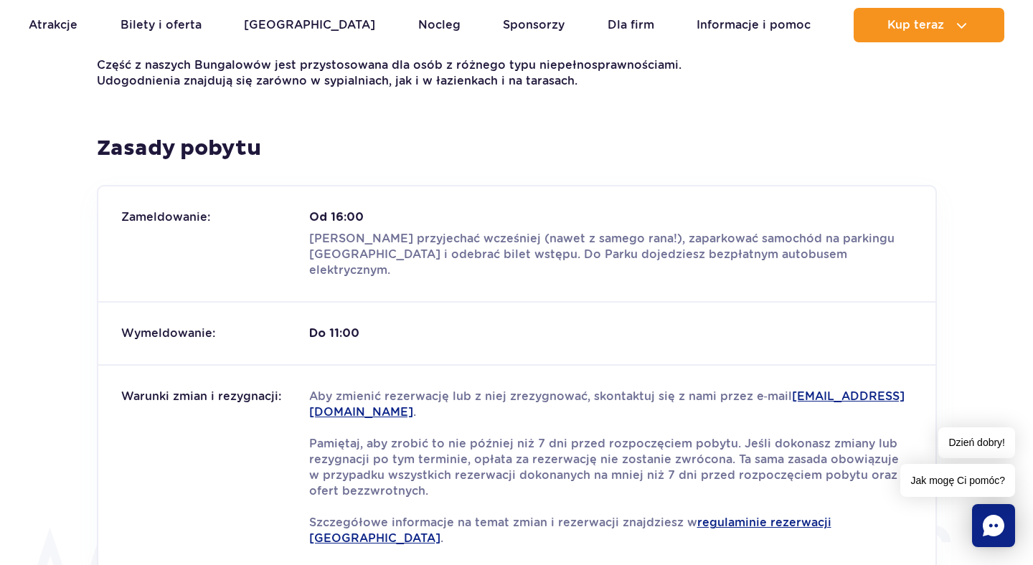
click at [461, 474] on p "Aby zmienić rezerwację lub z niej zrezygnować, skontaktuj się z nami przez e‑ma…" at bounding box center [610, 468] width 603 height 158
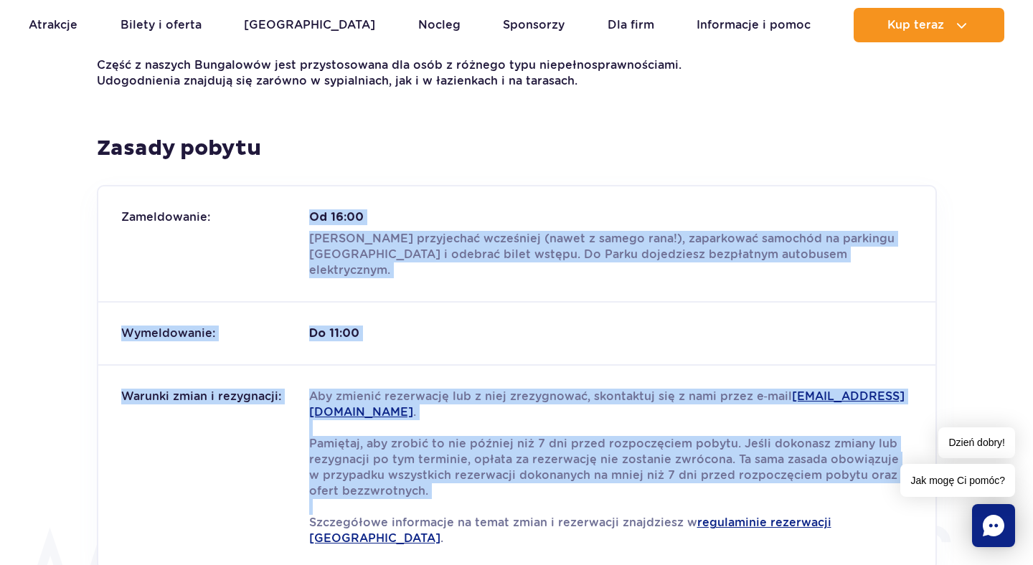
drag, startPoint x: 461, startPoint y: 474, endPoint x: 448, endPoint y: 174, distance: 300.8
click at [448, 185] on div "Zameldowanie: Od 16:00 Możesz przyjechać wcześniej (nawet z samego rana!), zapa…" at bounding box center [517, 378] width 840 height 386
click at [448, 187] on div "Zameldowanie: Od 16:00 Możesz przyjechać wcześniej (nawet z samego rana!), zapa…" at bounding box center [516, 244] width 837 height 115
